Goal: Entertainment & Leisure: Consume media (video, audio)

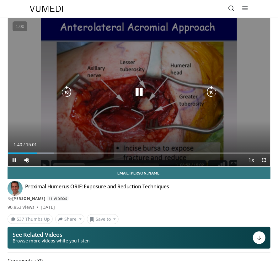
click at [140, 96] on icon "Video Player" at bounding box center [139, 92] width 13 height 13
click at [143, 90] on icon "Video Player" at bounding box center [139, 92] width 13 height 13
click at [141, 93] on icon "Video Player" at bounding box center [139, 92] width 13 height 13
click at [138, 93] on icon "Video Player" at bounding box center [139, 92] width 13 height 13
click at [135, 97] on icon "Video Player" at bounding box center [139, 92] width 13 height 13
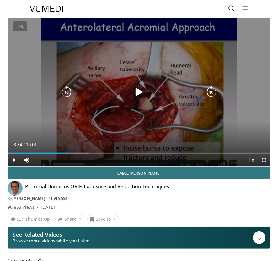
click at [142, 87] on icon "Video Player" at bounding box center [139, 92] width 13 height 13
click at [139, 96] on icon "Video Player" at bounding box center [139, 92] width 13 height 13
click at [139, 90] on icon "Video Player" at bounding box center [139, 92] width 13 height 13
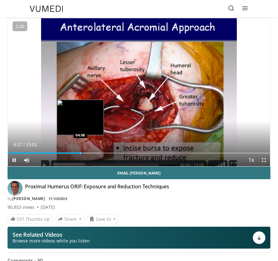
click at [80, 152] on div "Progress Bar" at bounding box center [80, 152] width 1 height 1
click at [78, 152] on div "Progress Bar" at bounding box center [78, 152] width 1 height 1
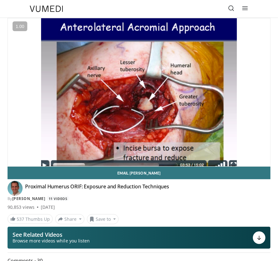
click at [76, 152] on div "10 seconds Tap to unmute" at bounding box center [139, 92] width 263 height 148
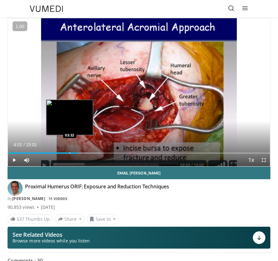
click at [70, 153] on div "Progress Bar" at bounding box center [70, 152] width 1 height 1
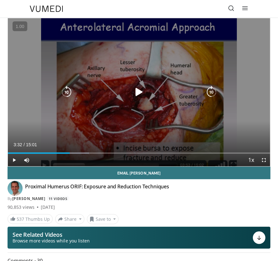
click at [136, 95] on icon "Video Player" at bounding box center [139, 92] width 13 height 13
click at [140, 90] on icon "Video Player" at bounding box center [139, 92] width 13 height 13
click at [146, 89] on div "Video Player" at bounding box center [139, 92] width 158 height 13
click at [141, 90] on icon "Video Player" at bounding box center [139, 92] width 13 height 13
click at [140, 89] on icon "Video Player" at bounding box center [139, 92] width 13 height 13
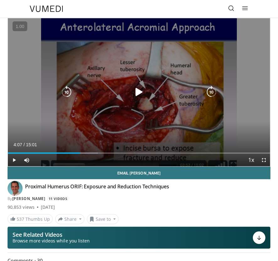
click at [136, 87] on icon "Video Player" at bounding box center [139, 92] width 13 height 13
click at [141, 91] on icon "Video Player" at bounding box center [139, 92] width 13 height 13
click at [140, 95] on icon "Video Player" at bounding box center [139, 92] width 13 height 13
click at [148, 104] on div "10 seconds Tap to unmute" at bounding box center [139, 92] width 263 height 148
click at [142, 96] on icon "Video Player" at bounding box center [139, 92] width 13 height 13
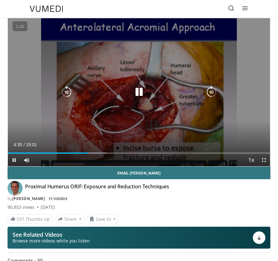
click at [137, 88] on icon "Video Player" at bounding box center [139, 92] width 13 height 13
click at [144, 89] on icon "Video Player" at bounding box center [139, 92] width 13 height 13
click at [137, 92] on icon "Video Player" at bounding box center [139, 92] width 13 height 13
click at [130, 91] on div "Video Player" at bounding box center [139, 92] width 158 height 13
click at [138, 96] on icon "Video Player" at bounding box center [139, 92] width 13 height 13
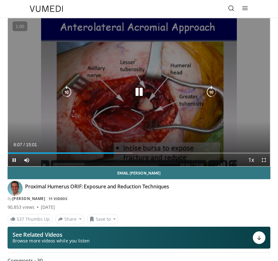
click at [142, 95] on icon "Video Player" at bounding box center [139, 92] width 13 height 13
click at [133, 93] on div "Video Player" at bounding box center [139, 92] width 158 height 13
click at [139, 93] on icon "Video Player" at bounding box center [139, 92] width 13 height 13
click at [141, 93] on icon "Video Player" at bounding box center [139, 92] width 13 height 13
click at [136, 89] on icon "Video Player" at bounding box center [139, 92] width 13 height 13
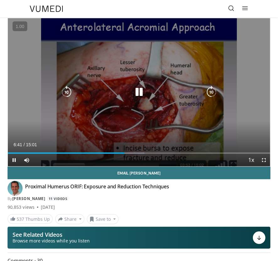
click at [138, 94] on icon "Video Player" at bounding box center [139, 92] width 13 height 13
click at [139, 93] on icon "Video Player" at bounding box center [139, 92] width 13 height 13
click at [134, 91] on icon "Video Player" at bounding box center [139, 92] width 13 height 13
click at [140, 91] on icon "Video Player" at bounding box center [139, 92] width 13 height 13
click at [142, 91] on icon "Video Player" at bounding box center [139, 92] width 13 height 13
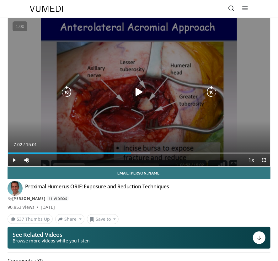
click at [142, 89] on icon "Video Player" at bounding box center [139, 92] width 13 height 13
click at [140, 87] on icon "Video Player" at bounding box center [139, 92] width 13 height 13
click at [141, 90] on icon "Video Player" at bounding box center [139, 92] width 13 height 13
click at [136, 95] on icon "Video Player" at bounding box center [139, 92] width 13 height 13
click at [169, 93] on div "Video Player" at bounding box center [139, 92] width 158 height 13
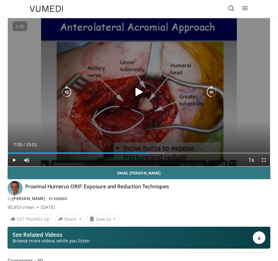
click at [138, 91] on icon "Video Player" at bounding box center [139, 92] width 13 height 13
click at [141, 90] on icon "Video Player" at bounding box center [139, 92] width 13 height 13
click at [142, 92] on icon "Video Player" at bounding box center [139, 92] width 13 height 13
